Goal: Register for event/course

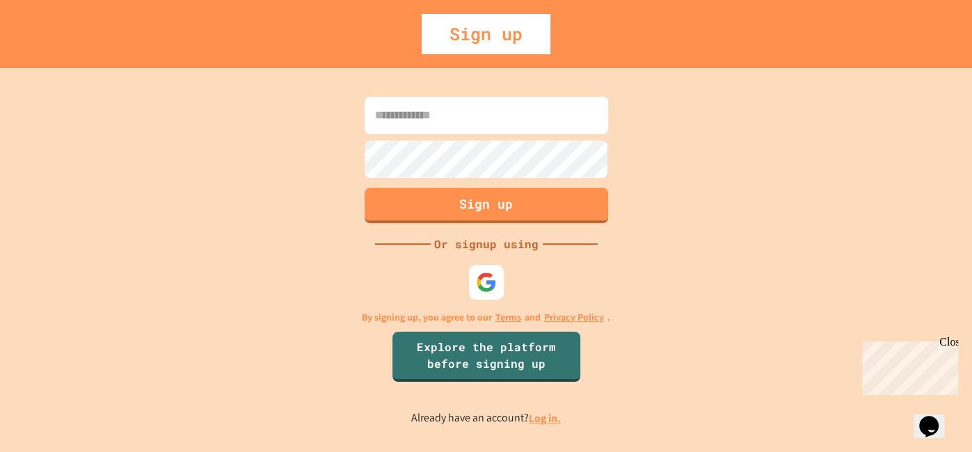
click at [541, 110] on input at bounding box center [487, 116] width 244 height 38
click at [397, 111] on input "**********" at bounding box center [487, 116] width 244 height 38
click at [387, 117] on input "**********" at bounding box center [487, 116] width 244 height 38
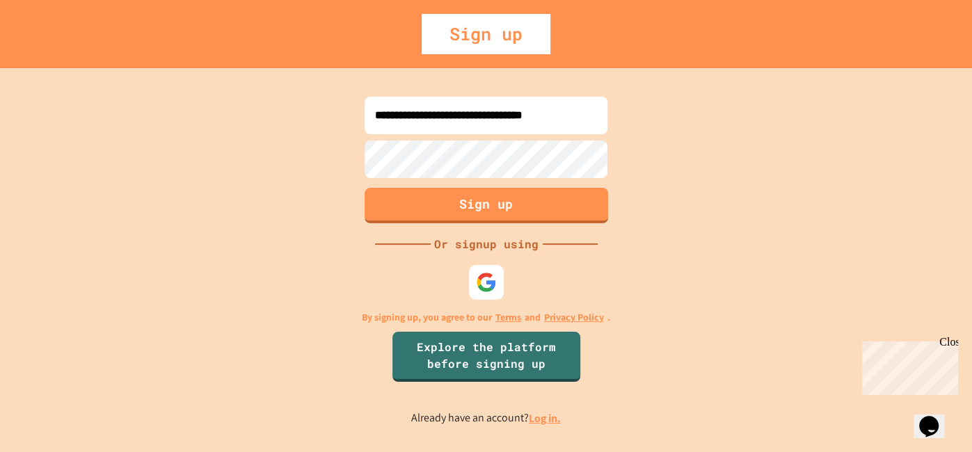
type input "**********"
click at [412, 213] on button "Sign up" at bounding box center [486, 204] width 248 height 36
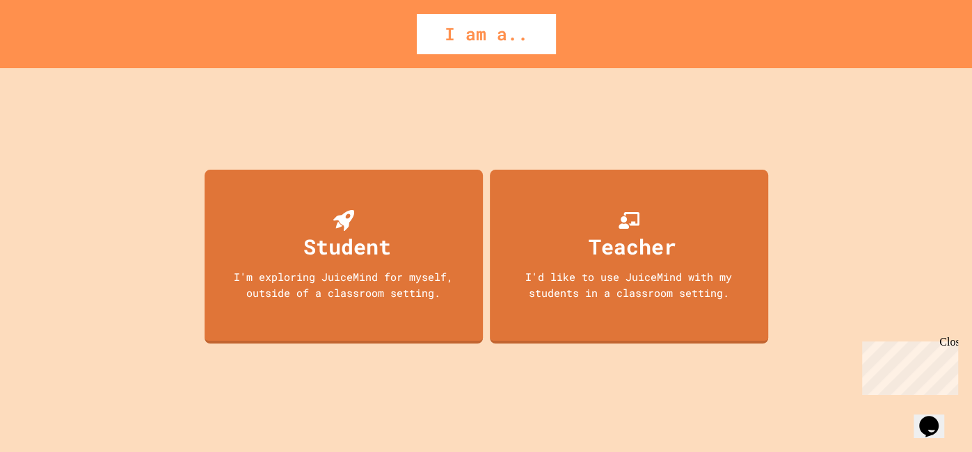
click at [202, 93] on div "Student I'm exploring JuiceMind for myself, outside of a classroom setting. Tea…" at bounding box center [486, 260] width 570 height 384
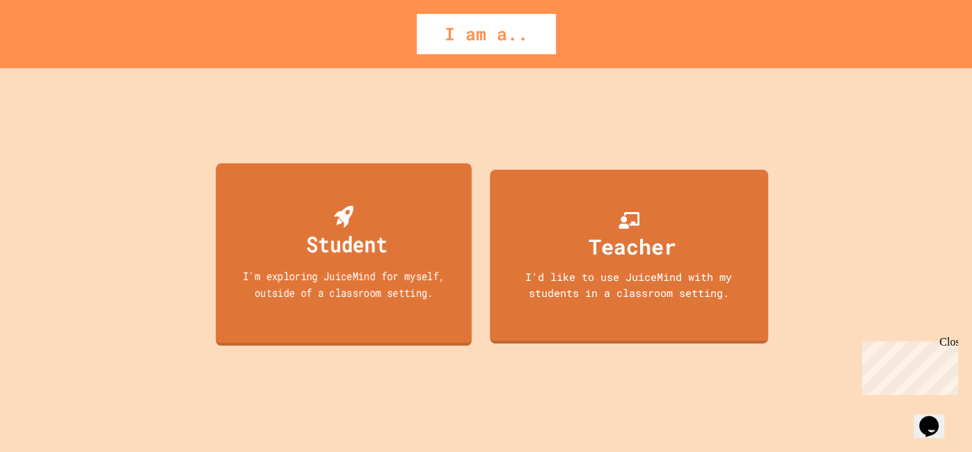
click at [306, 247] on div "Student" at bounding box center [346, 244] width 81 height 33
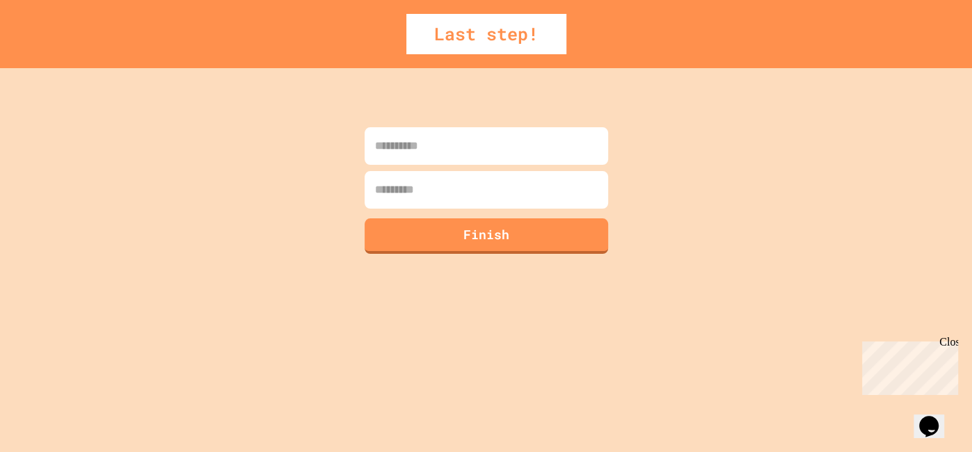
click at [395, 134] on input at bounding box center [487, 146] width 244 height 38
type input "******"
click at [407, 193] on input at bounding box center [487, 190] width 244 height 38
type input "******"
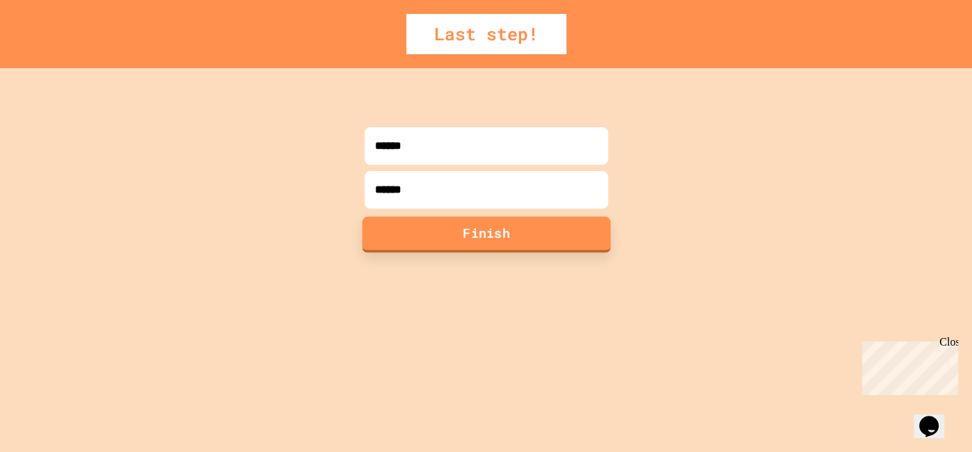
click at [410, 239] on button "Finish" at bounding box center [486, 234] width 248 height 36
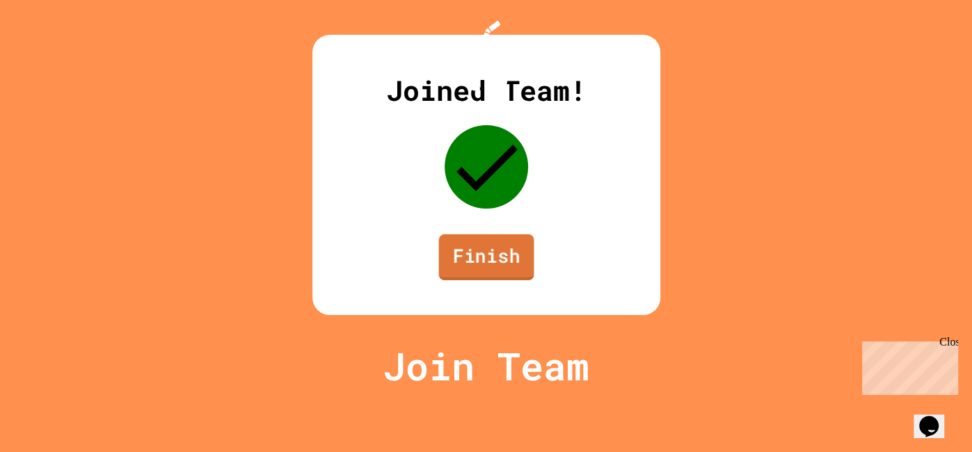
click at [500, 280] on link "Finish" at bounding box center [485, 257] width 95 height 46
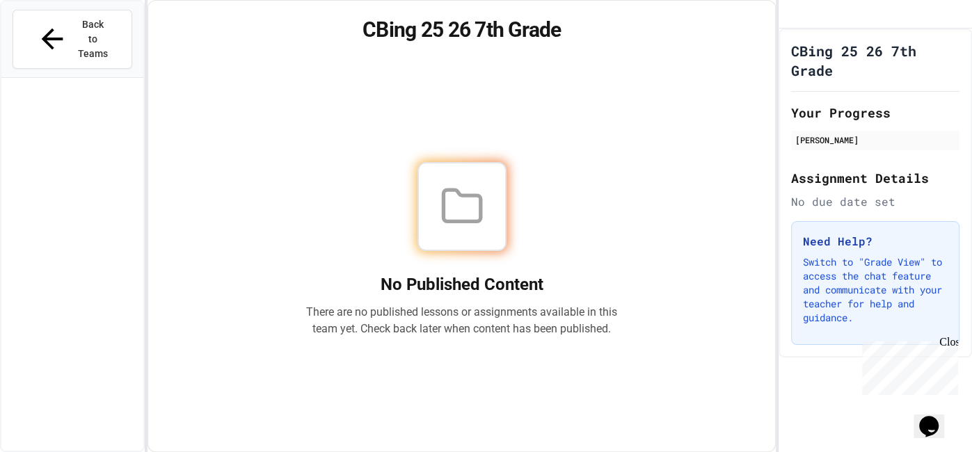
click at [61, 163] on div at bounding box center [72, 279] width 142 height 392
click at [55, 13] on button "Back to Teams" at bounding box center [73, 39] width 120 height 59
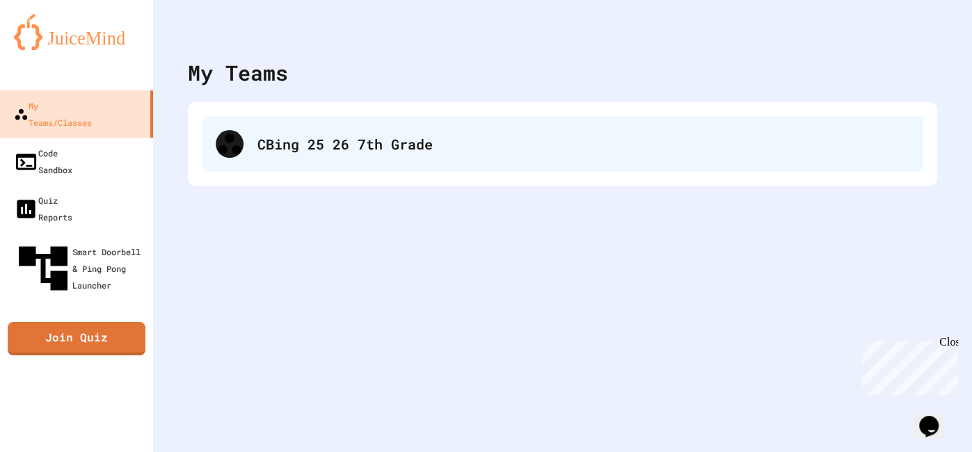
click at [352, 155] on div "CBing 25 26 7th Grade" at bounding box center [562, 144] width 721 height 56
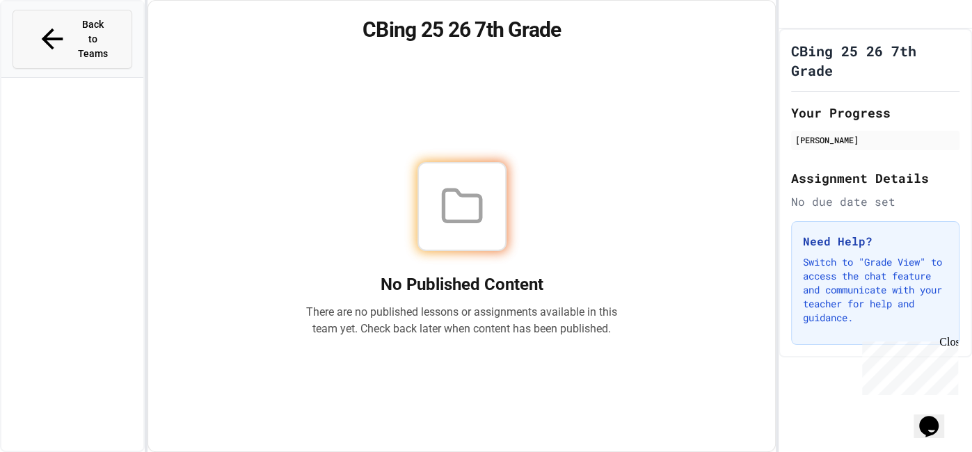
click at [98, 28] on span "Back to Teams" at bounding box center [93, 39] width 33 height 44
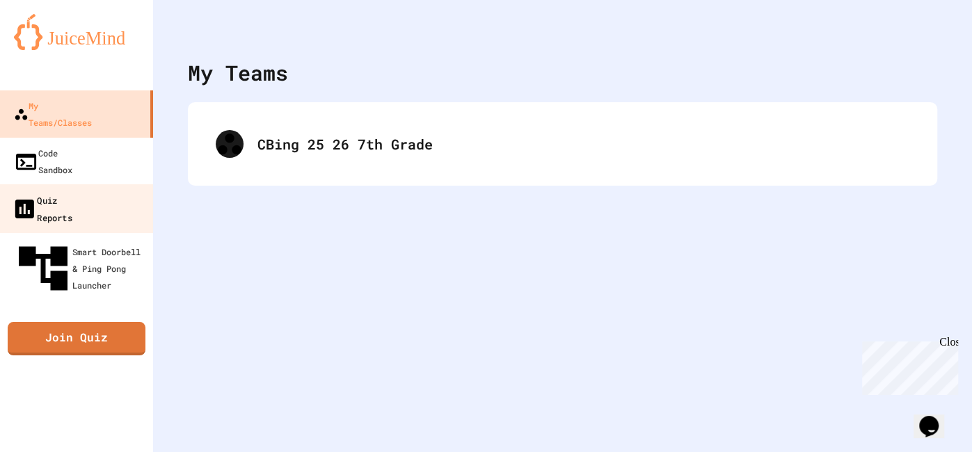
click at [111, 184] on link "Quiz Reports" at bounding box center [77, 208] width 158 height 49
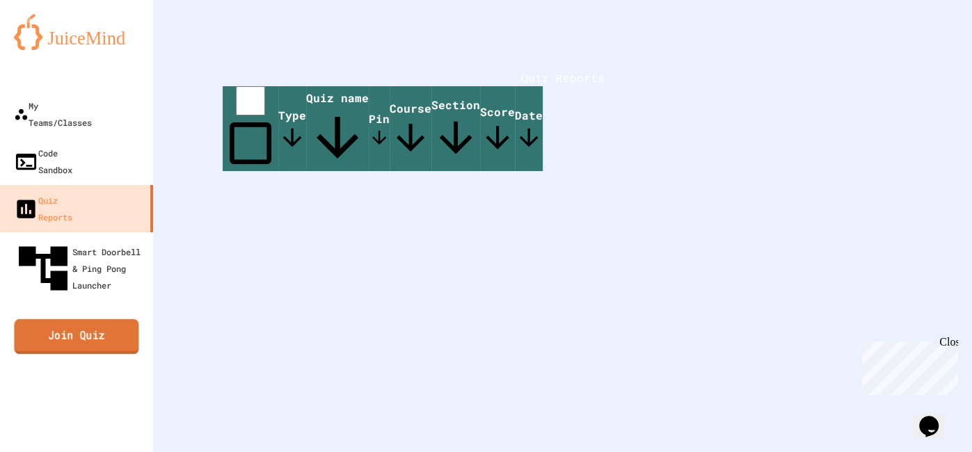
click at [62, 319] on link "Join Quiz" at bounding box center [76, 336] width 125 height 35
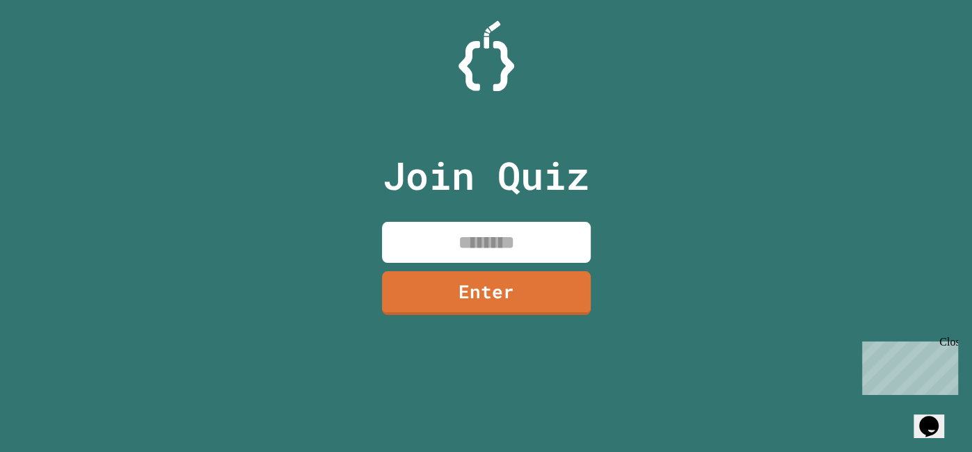
click at [422, 228] on input at bounding box center [486, 242] width 209 height 41
type input "********"
click at [450, 288] on link "Enter" at bounding box center [486, 292] width 212 height 46
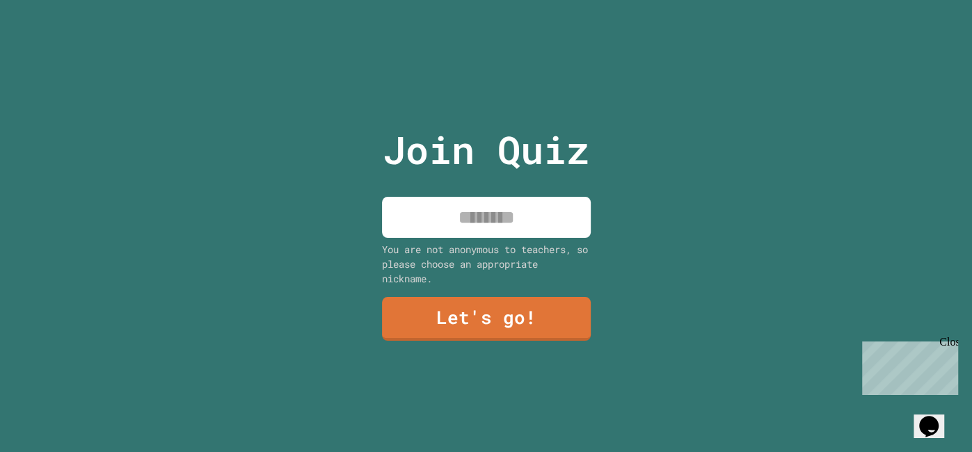
click at [455, 207] on input at bounding box center [486, 217] width 209 height 41
click at [453, 197] on input "******" at bounding box center [486, 217] width 209 height 41
type input "******"
click at [474, 338] on link "Let's go!" at bounding box center [486, 318] width 212 height 46
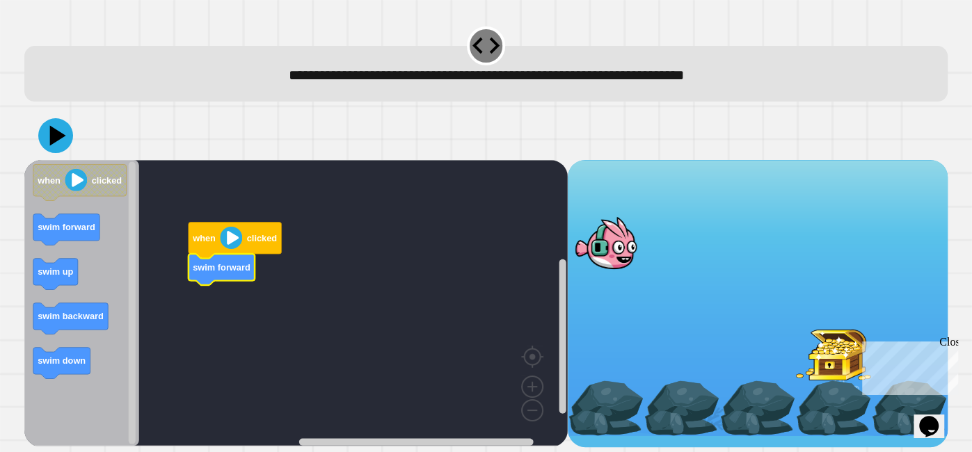
click at [31, 273] on icon "Blockly Workspace" at bounding box center [81, 303] width 115 height 286
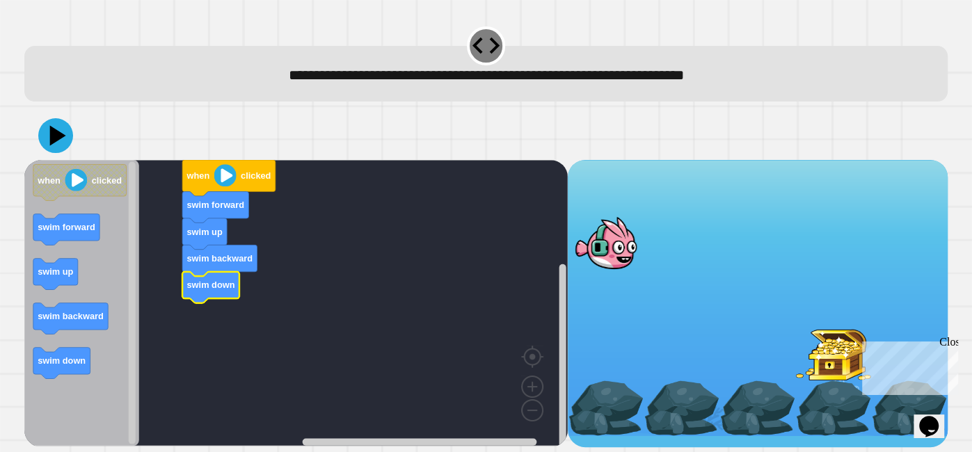
click at [806, 368] on div at bounding box center [833, 353] width 76 height 55
click at [624, 254] on div at bounding box center [606, 242] width 76 height 55
click at [612, 251] on div at bounding box center [606, 242] width 76 height 55
click at [224, 179] on image "Blockly Workspace" at bounding box center [225, 175] width 22 height 22
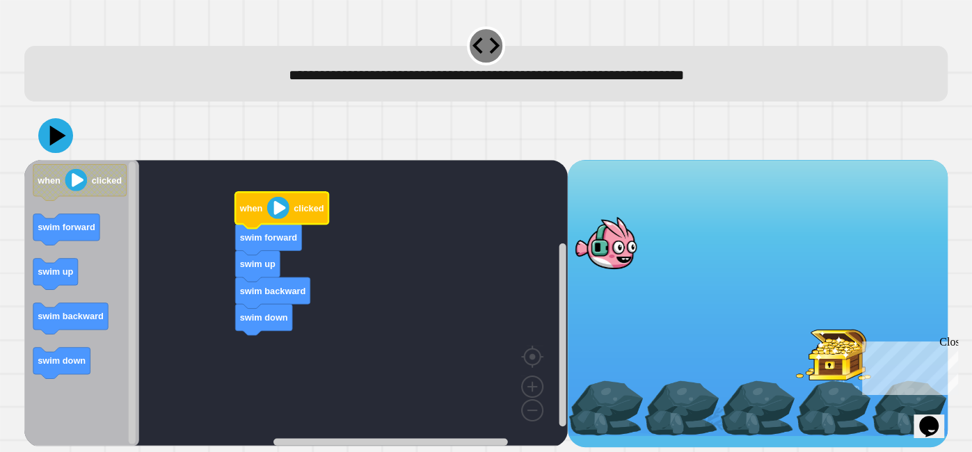
click at [278, 211] on image "Blockly Workspace" at bounding box center [278, 208] width 22 height 22
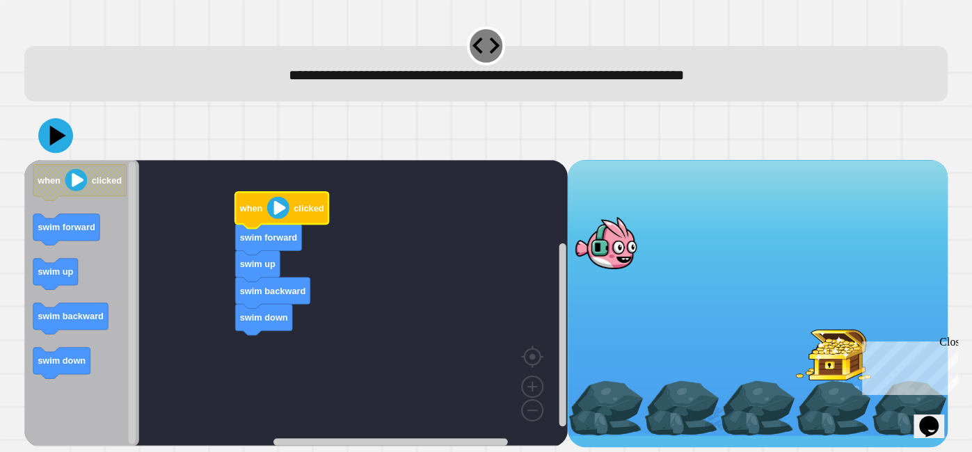
click at [278, 211] on image "Blockly Workspace" at bounding box center [278, 208] width 22 height 22
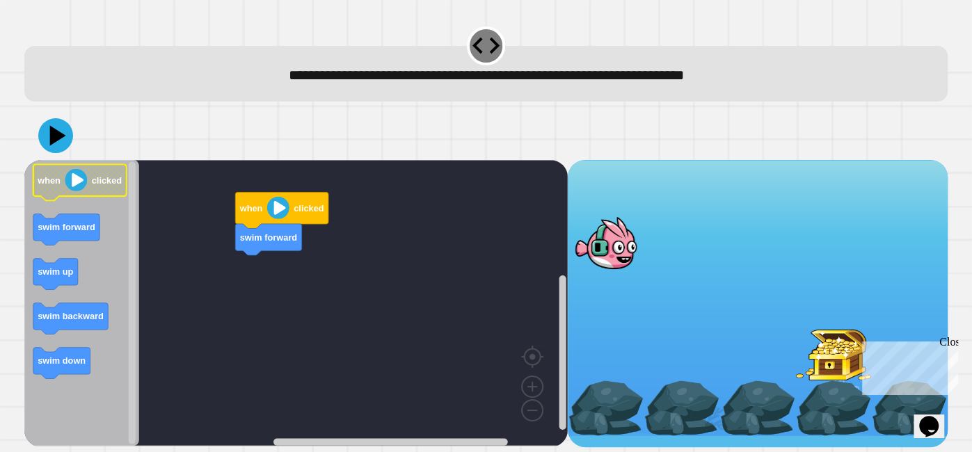
click at [71, 183] on image "Blockly Workspace" at bounding box center [76, 180] width 22 height 22
click at [486, 42] on icon at bounding box center [486, 45] width 33 height 33
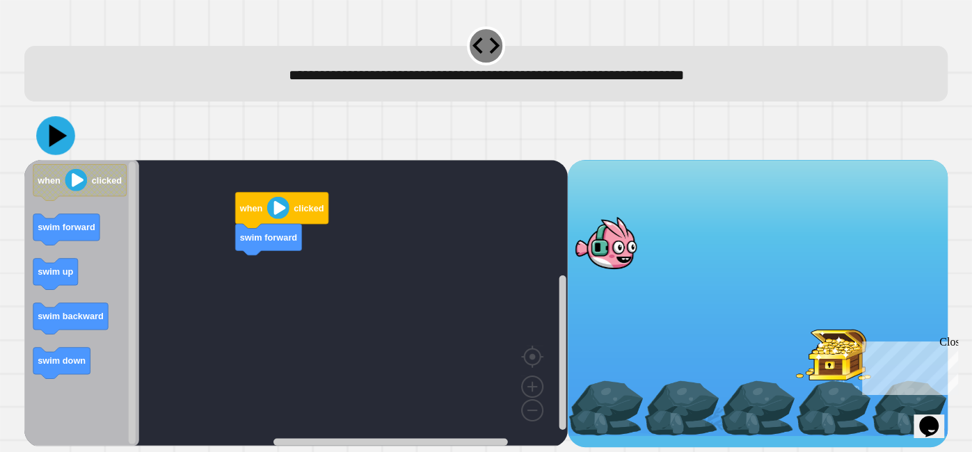
click at [57, 140] on icon at bounding box center [58, 136] width 18 height 23
click at [66, 132] on icon at bounding box center [56, 136] width 42 height 42
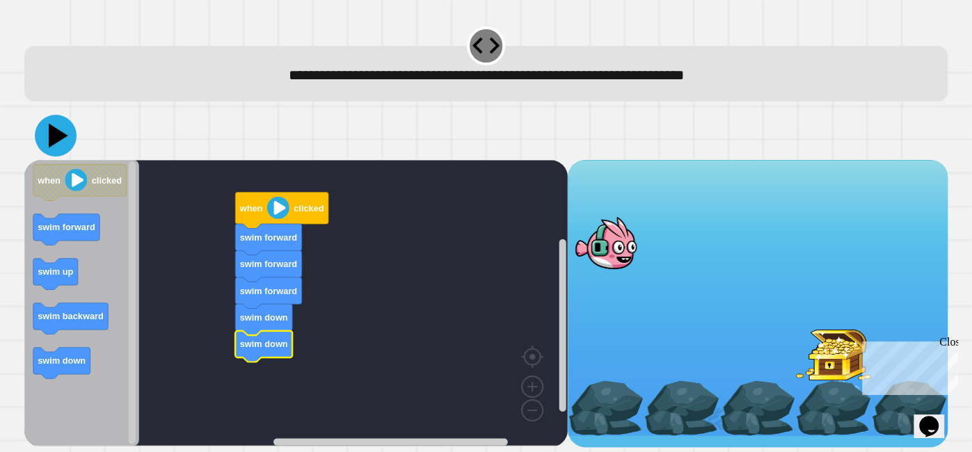
click at [58, 127] on icon at bounding box center [56, 136] width 42 height 42
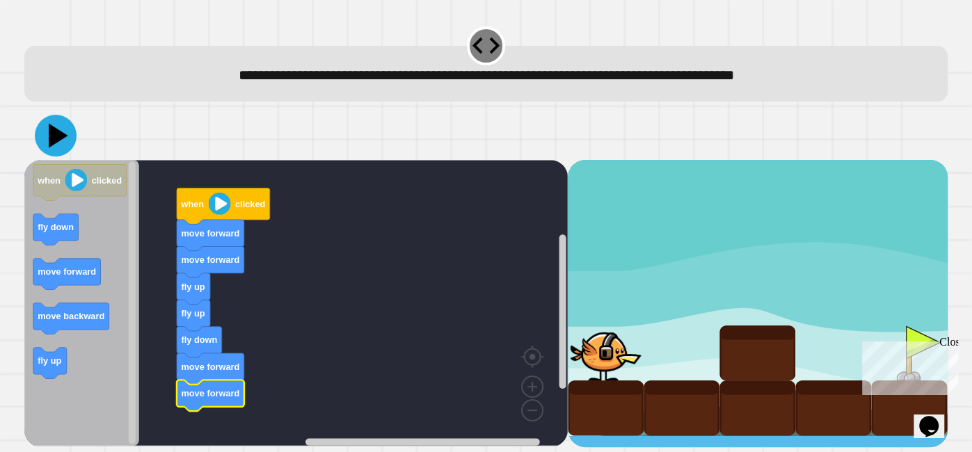
click at [66, 143] on icon at bounding box center [56, 136] width 42 height 42
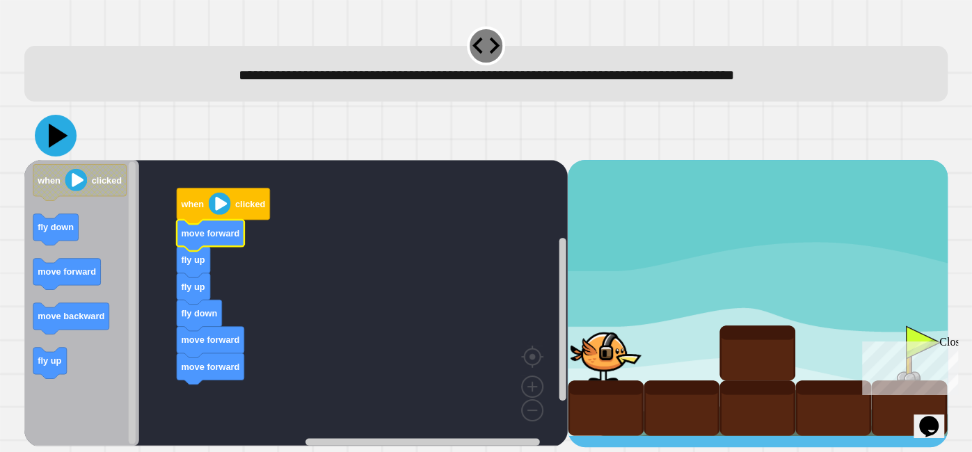
click at [64, 126] on icon at bounding box center [56, 136] width 42 height 42
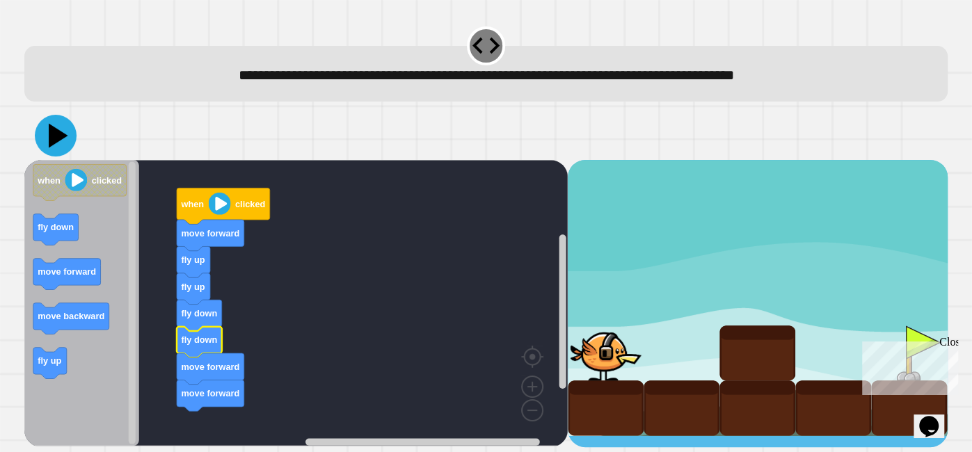
click at [52, 143] on icon at bounding box center [58, 135] width 19 height 24
click at [197, 372] on text "move forward" at bounding box center [210, 366] width 58 height 10
click at [50, 132] on icon at bounding box center [58, 136] width 19 height 24
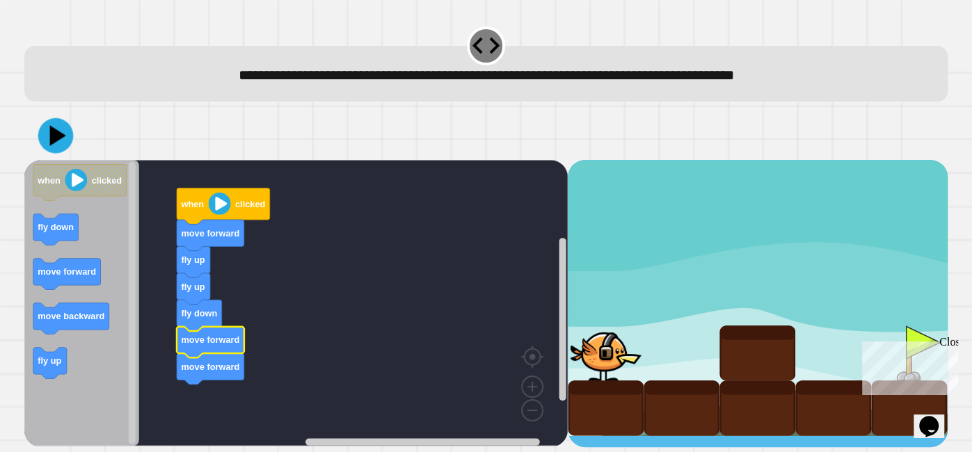
click at [58, 138] on icon at bounding box center [57, 135] width 16 height 21
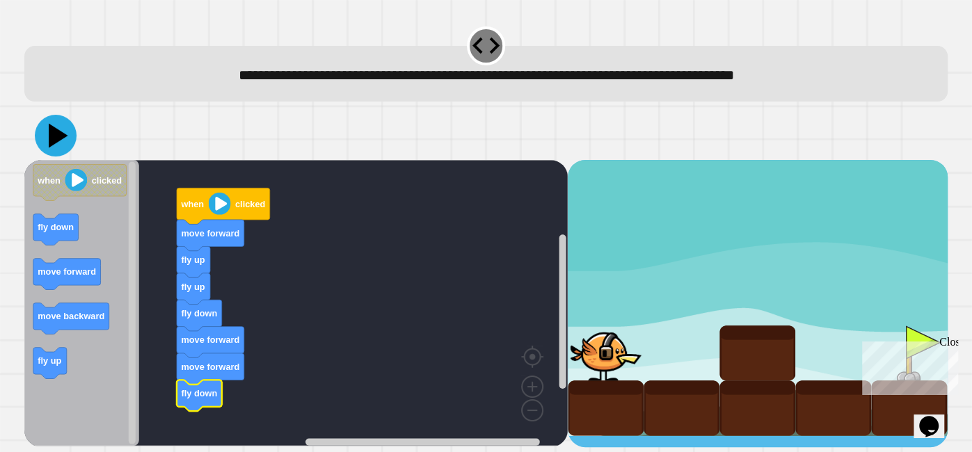
click at [57, 138] on icon at bounding box center [58, 135] width 19 height 24
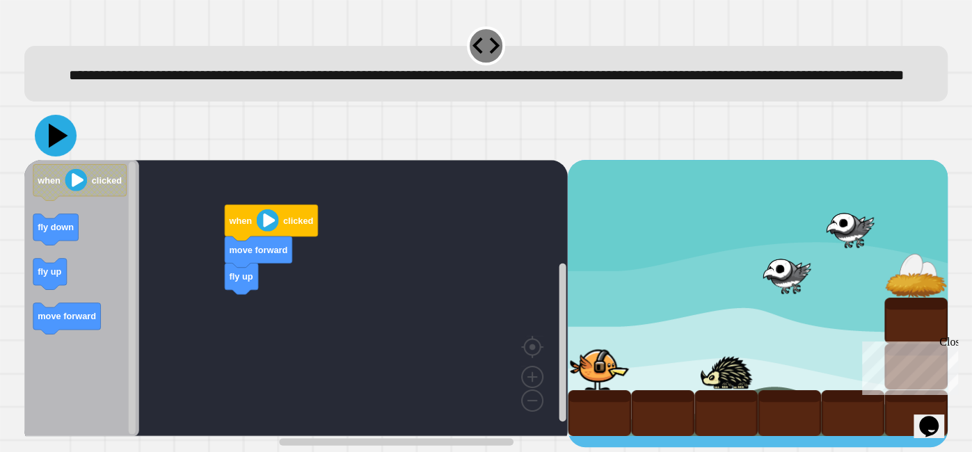
click at [53, 147] on icon at bounding box center [58, 135] width 19 height 24
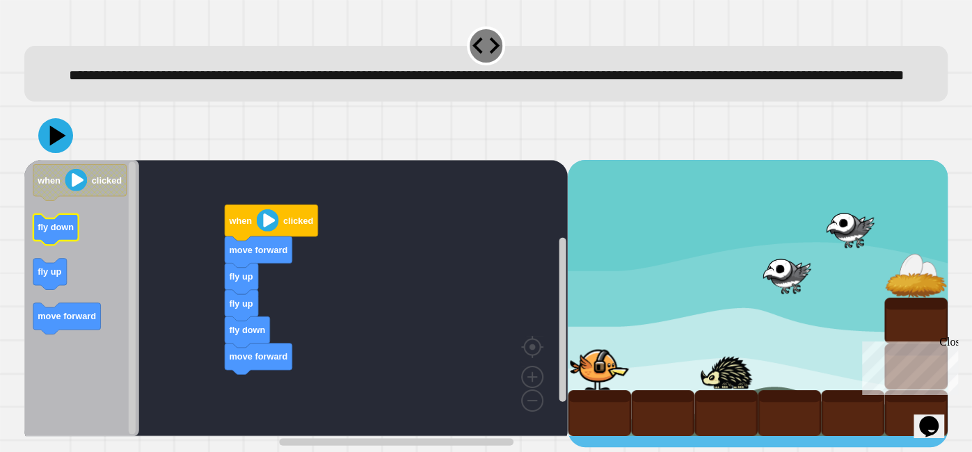
click at [67, 232] on text "fly down" at bounding box center [56, 227] width 36 height 10
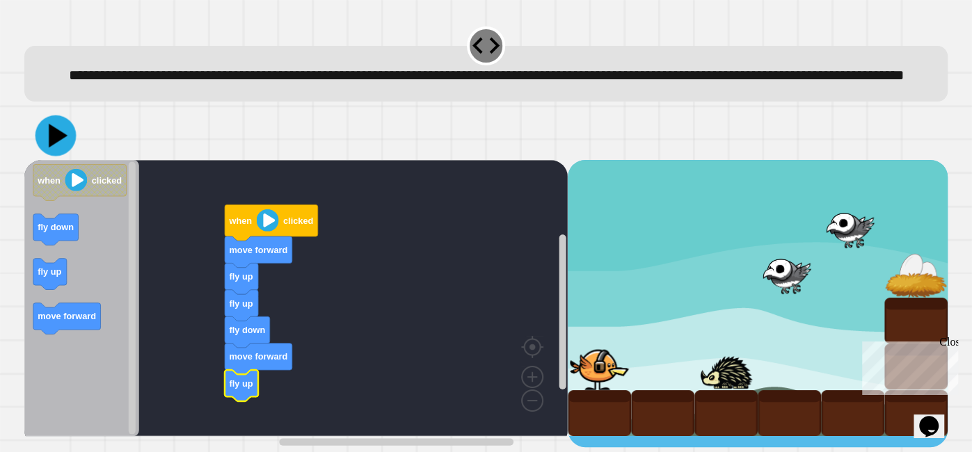
click at [62, 154] on icon at bounding box center [55, 135] width 41 height 41
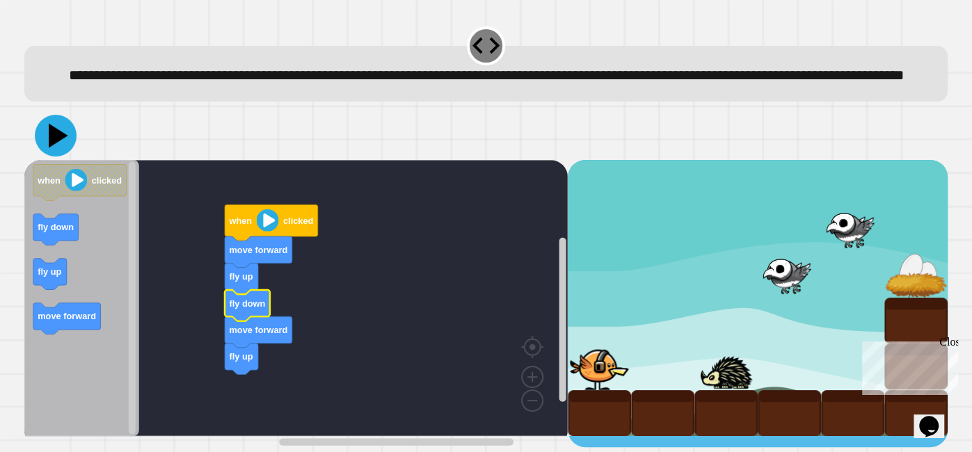
click at [51, 147] on icon at bounding box center [58, 135] width 19 height 24
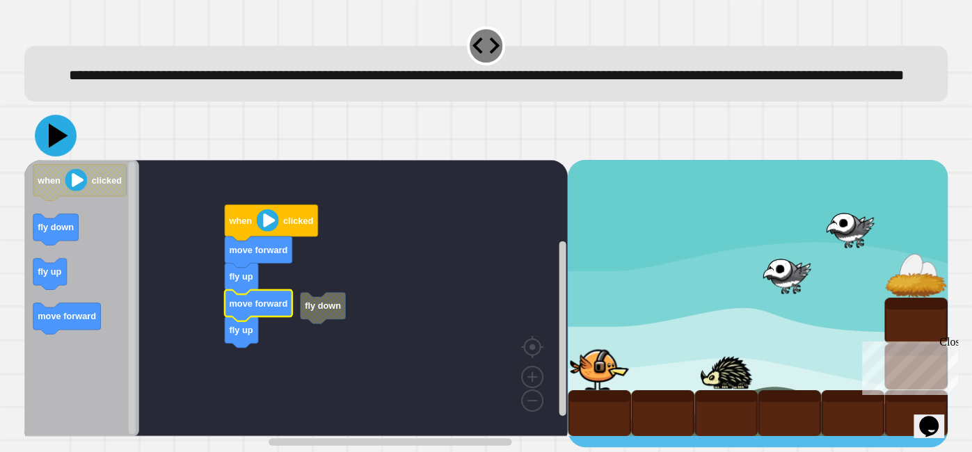
click at [55, 157] on icon at bounding box center [56, 136] width 42 height 42
click at [63, 157] on icon at bounding box center [56, 136] width 42 height 42
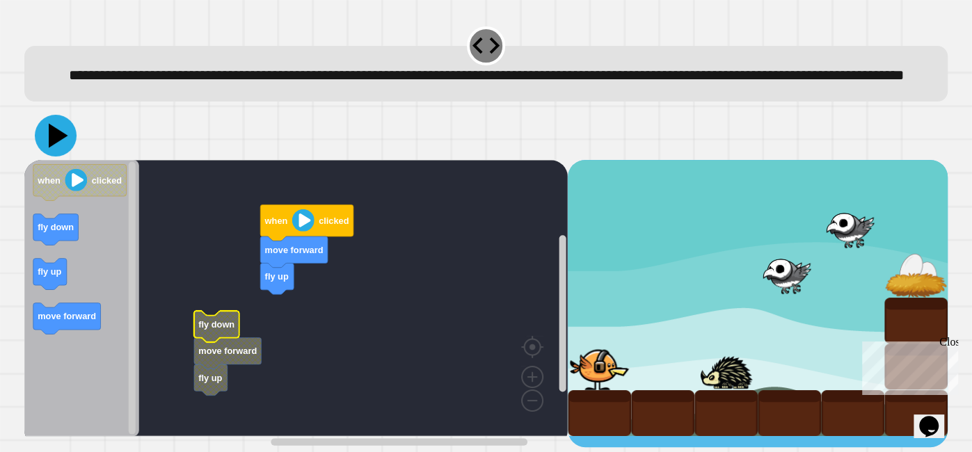
click at [54, 154] on icon at bounding box center [56, 136] width 42 height 42
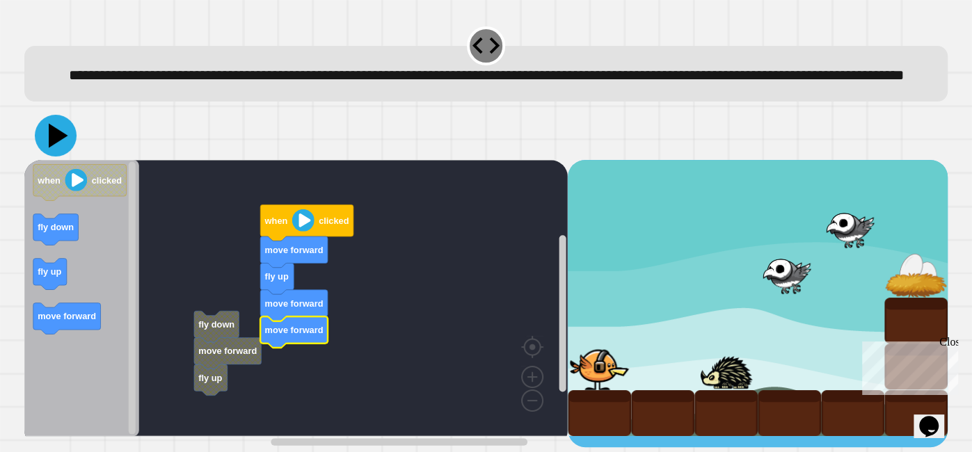
click at [48, 157] on icon at bounding box center [56, 136] width 42 height 42
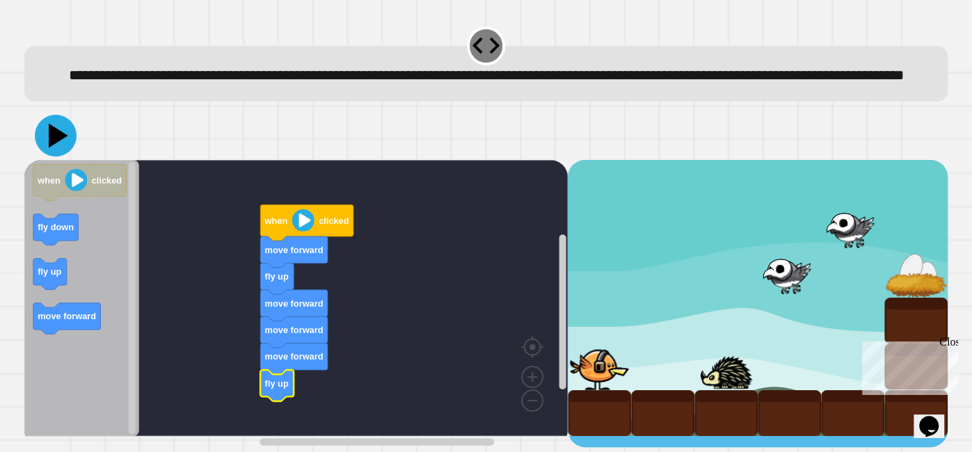
click at [60, 157] on icon at bounding box center [56, 136] width 42 height 42
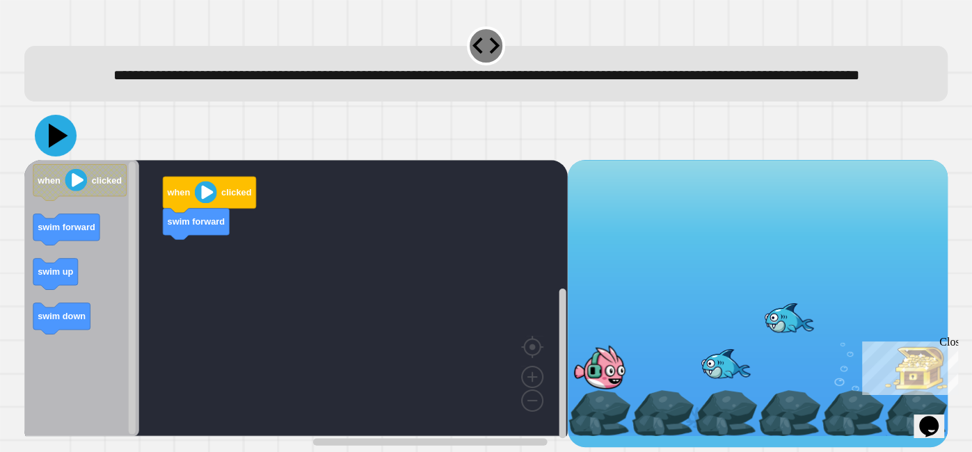
click at [58, 157] on icon at bounding box center [56, 136] width 42 height 42
click at [59, 157] on icon at bounding box center [56, 136] width 42 height 42
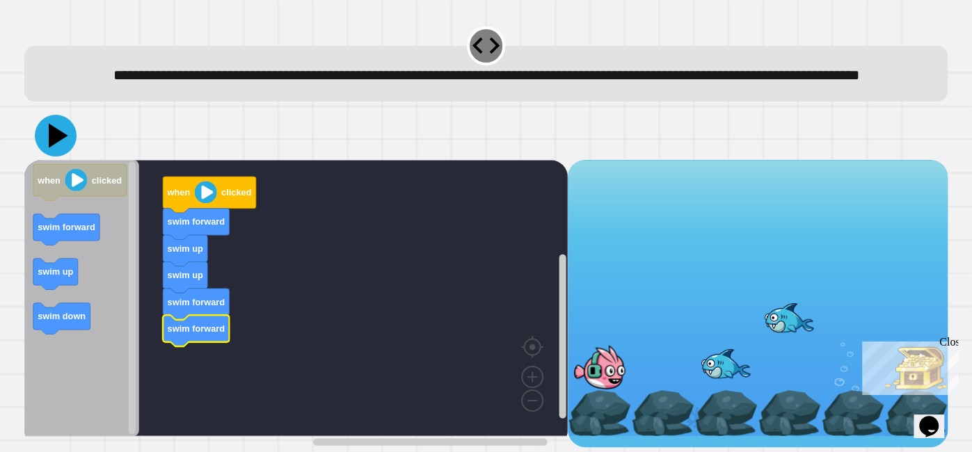
click at [53, 157] on icon at bounding box center [56, 136] width 42 height 42
click at [56, 147] on icon at bounding box center [58, 135] width 19 height 24
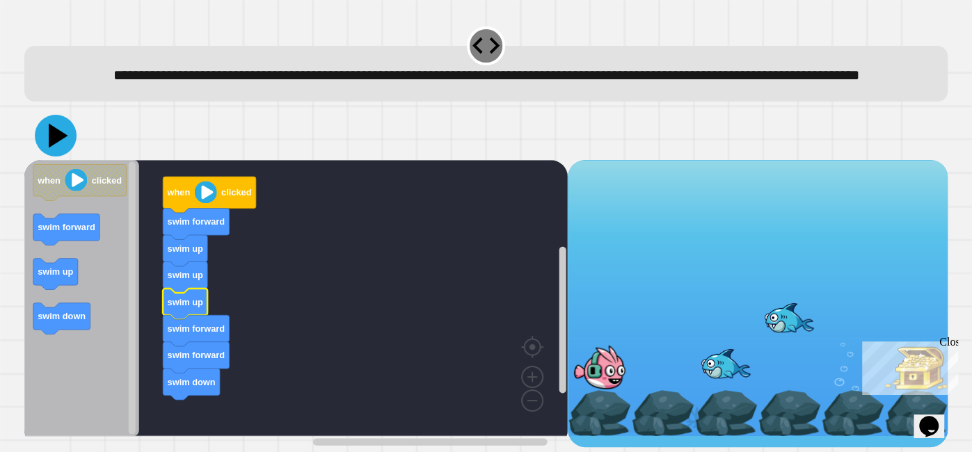
click at [49, 157] on icon at bounding box center [56, 136] width 42 height 42
click at [70, 157] on icon at bounding box center [56, 136] width 42 height 42
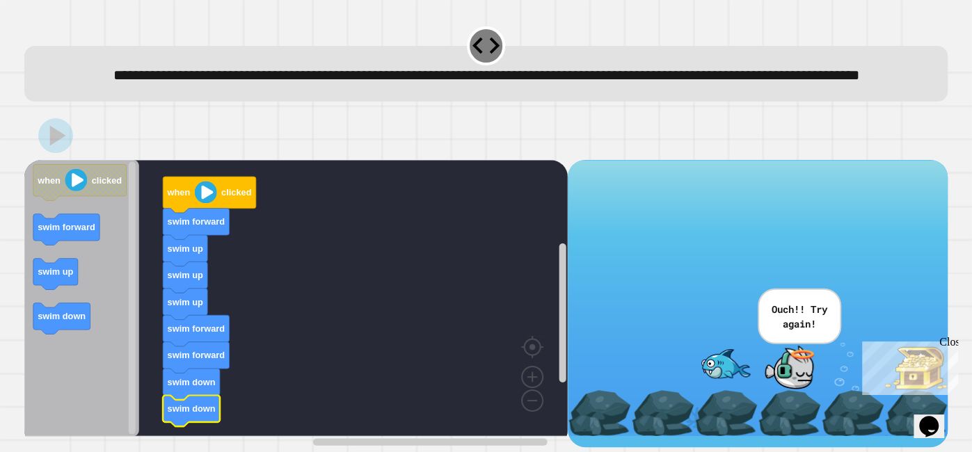
click at [175, 414] on text "swim down" at bounding box center [191, 409] width 48 height 10
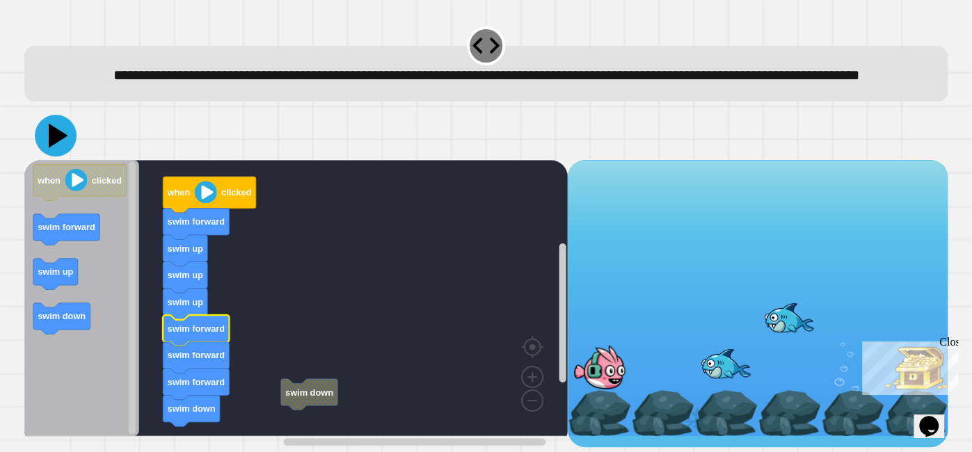
click at [56, 157] on icon at bounding box center [56, 136] width 42 height 42
